Goal: Task Accomplishment & Management: Manage account settings

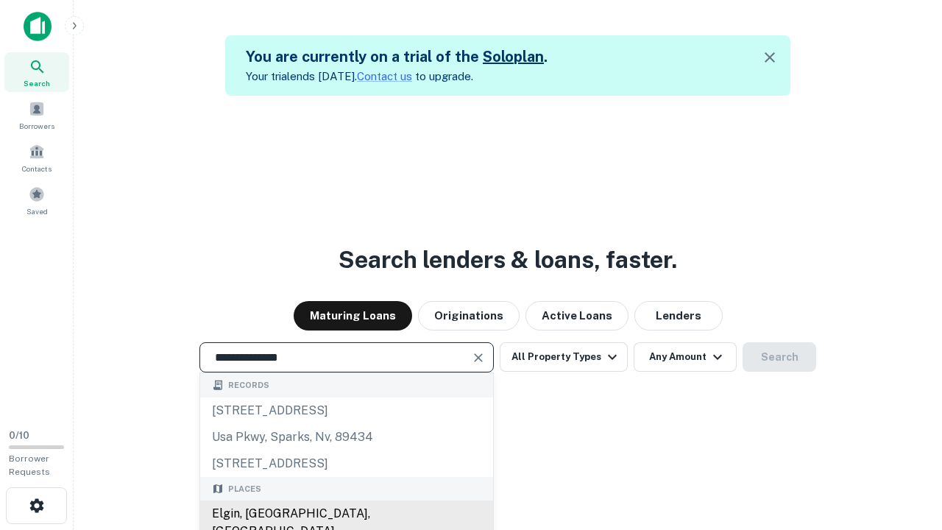
click at [346, 514] on div "Elgin, [GEOGRAPHIC_DATA], [GEOGRAPHIC_DATA]" at bounding box center [346, 522] width 293 height 44
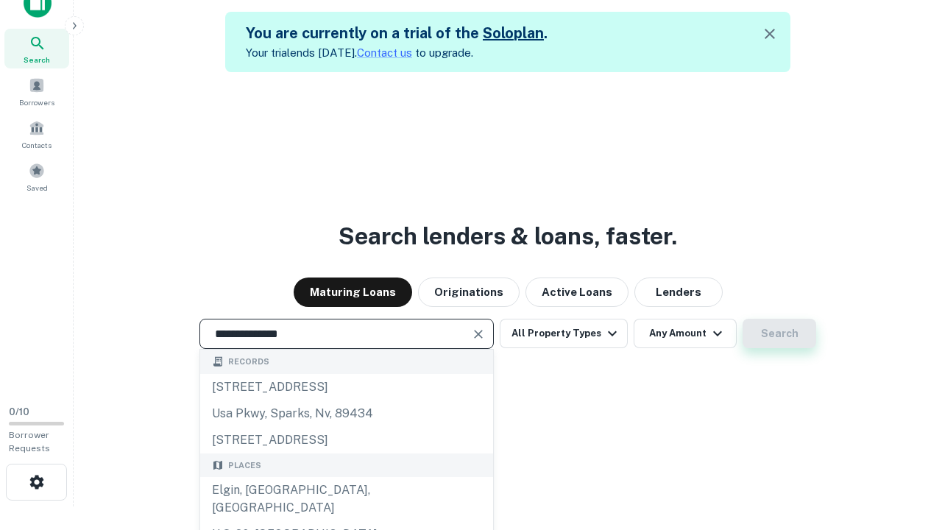
type input "**********"
click at [742, 319] on button "Search" at bounding box center [779, 333] width 74 height 29
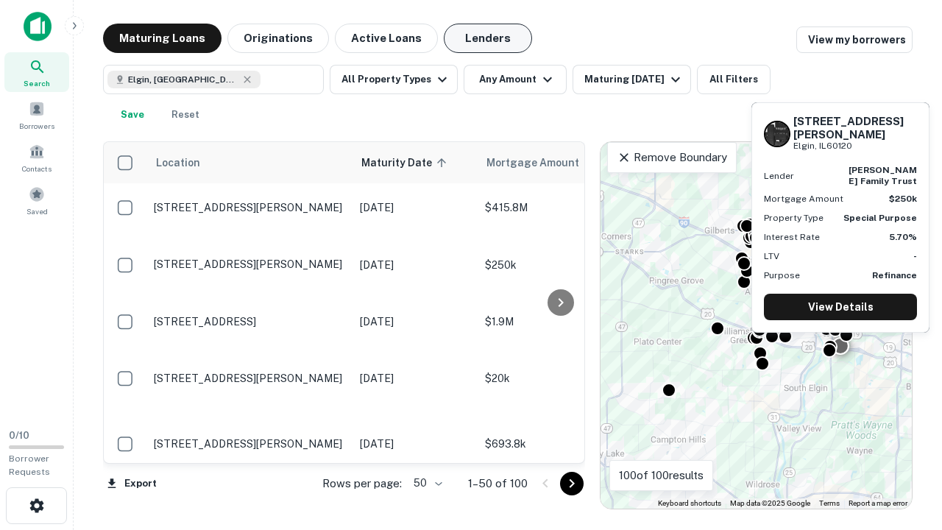
click at [488, 38] on button "Lenders" at bounding box center [488, 38] width 88 height 29
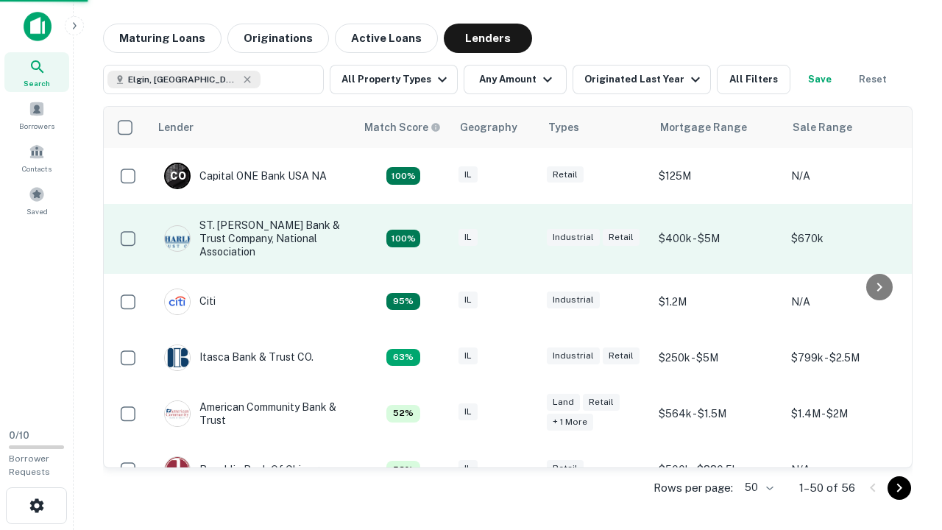
click at [522, 238] on div "IL" at bounding box center [495, 239] width 74 height 20
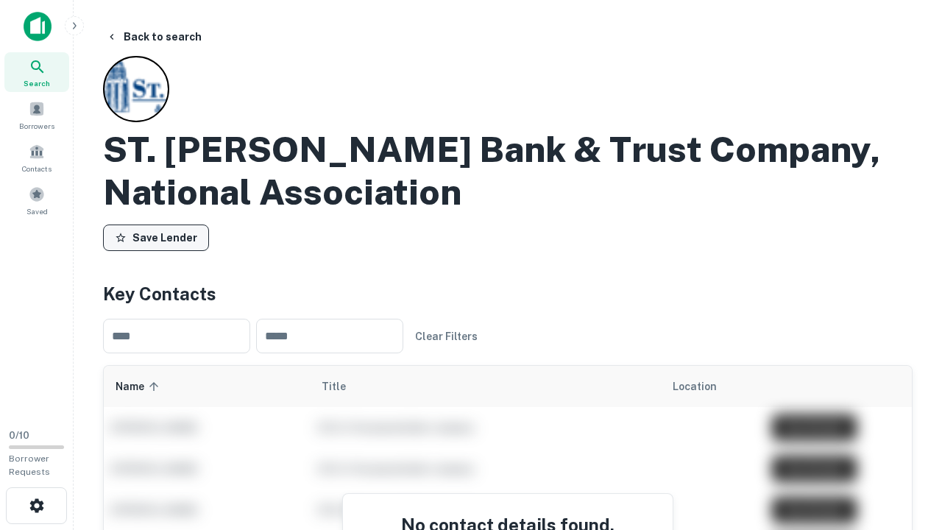
click at [156, 238] on button "Save Lender" at bounding box center [156, 237] width 106 height 26
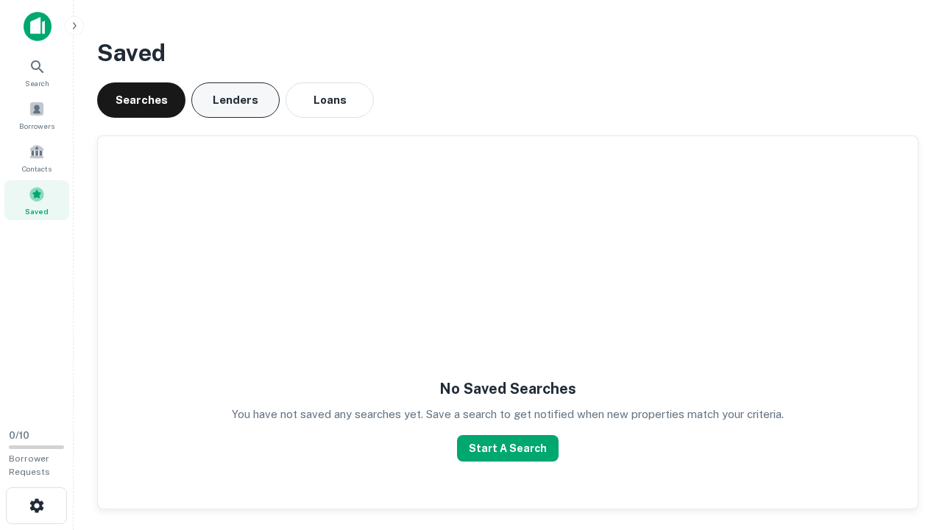
click at [235, 100] on button "Lenders" at bounding box center [235, 99] width 88 height 35
